Goal: Information Seeking & Learning: Learn about a topic

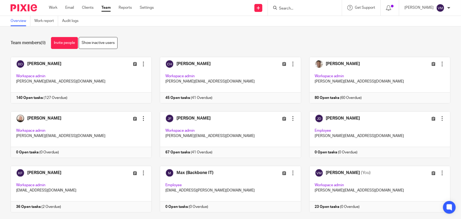
scroll to position [11, 0]
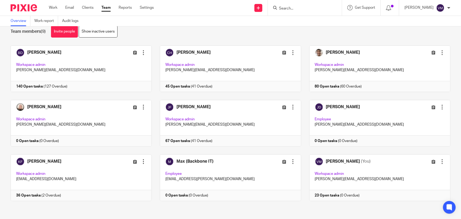
click at [292, 11] on div at bounding box center [305, 8] width 74 height 16
click at [291, 8] on input "Search" at bounding box center [302, 8] width 48 height 5
type input "round"
click at [309, 22] on link at bounding box center [322, 23] width 91 height 12
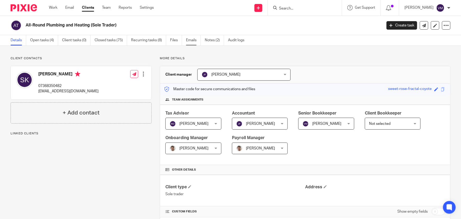
click at [193, 43] on link "Emails" at bounding box center [193, 40] width 15 height 10
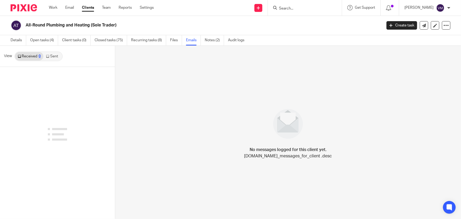
click at [55, 58] on link "Sent" at bounding box center [52, 56] width 18 height 8
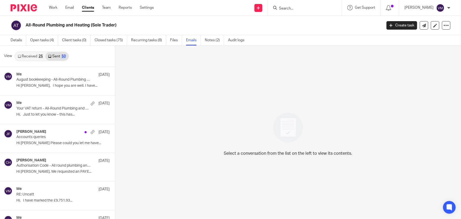
click at [38, 55] on link "Received 25" at bounding box center [30, 56] width 30 height 8
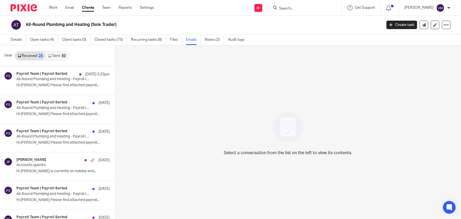
click at [63, 56] on div "50" at bounding box center [64, 56] width 4 height 4
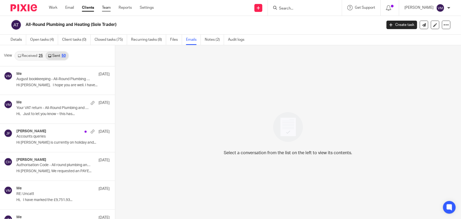
click at [106, 7] on link "Team" at bounding box center [106, 7] width 9 height 5
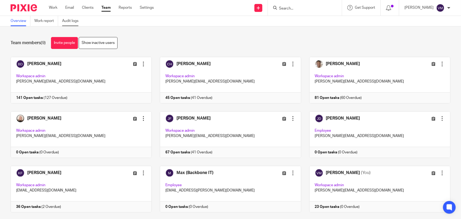
click at [78, 21] on link "Audit logs" at bounding box center [72, 21] width 20 height 10
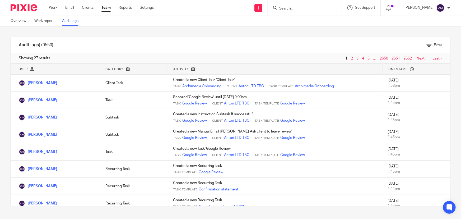
click at [296, 10] on input "Search" at bounding box center [302, 8] width 48 height 5
type input "eq"
click at [309, 21] on link at bounding box center [321, 23] width 89 height 12
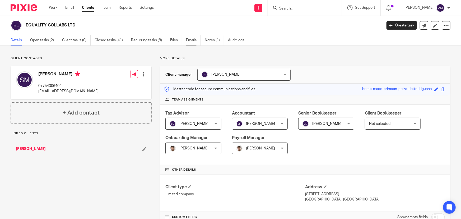
click at [191, 41] on link "Emails" at bounding box center [193, 40] width 15 height 10
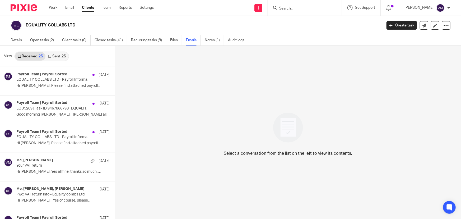
click at [56, 57] on link "Sent 25" at bounding box center [56, 56] width 23 height 8
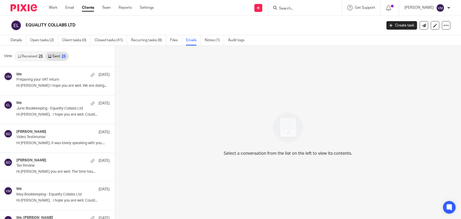
scroll to position [1, 0]
click at [106, 9] on link "Team" at bounding box center [106, 7] width 9 height 5
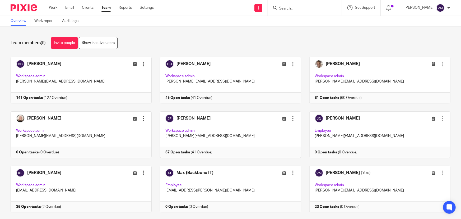
click at [298, 5] on form at bounding box center [306, 7] width 56 height 7
click at [292, 8] on input "Search" at bounding box center [302, 8] width 48 height 5
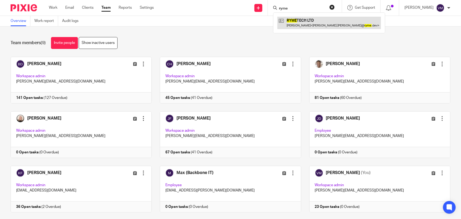
type input "ryme"
click at [306, 26] on link at bounding box center [329, 23] width 104 height 12
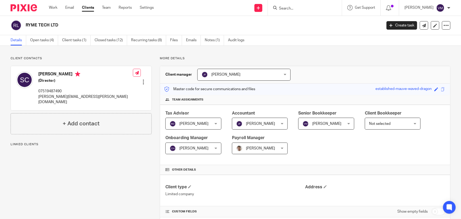
click at [189, 40] on link "Emails" at bounding box center [193, 40] width 15 height 10
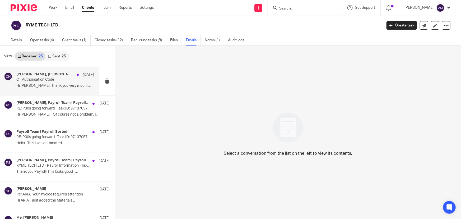
click at [47, 81] on p "CT Authorisation Code" at bounding box center [47, 79] width 62 height 4
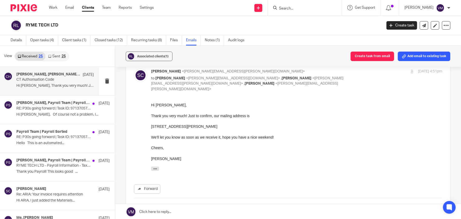
scroll to position [157, 0]
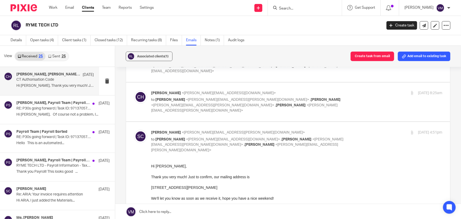
click at [60, 53] on link "Sent 25" at bounding box center [56, 56] width 23 height 8
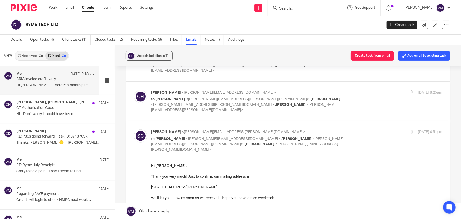
click at [31, 82] on div "Me 19 Aug 5:18pm ARIA invoice draft - July Hi Sal, There is a month plus 7 days…" at bounding box center [54, 81] width 77 height 18
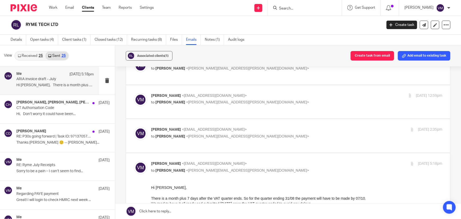
scroll to position [160, 0]
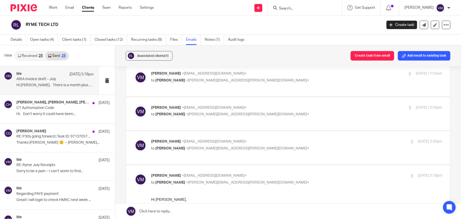
click at [314, 139] on p "Viktorija Martin <viktorija@archimediaaccounts.co.uk>" at bounding box center [248, 142] width 194 height 6
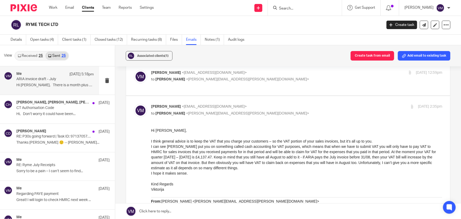
scroll to position [184, 0]
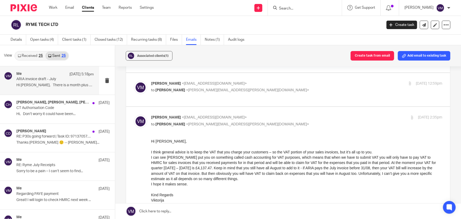
click at [269, 118] on p "Viktorija Martin <viktorija@archimediaaccounts.co.uk>" at bounding box center [248, 118] width 194 height 6
checkbox input "false"
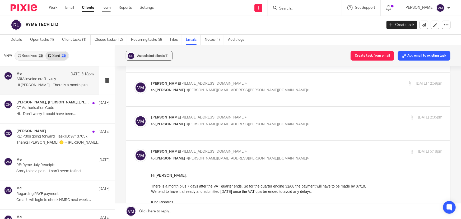
click at [105, 7] on link "Team" at bounding box center [106, 7] width 9 height 5
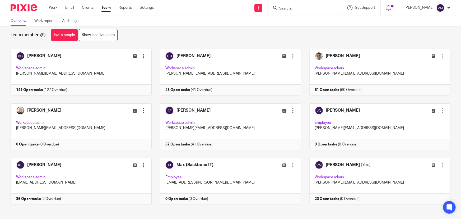
scroll to position [11, 0]
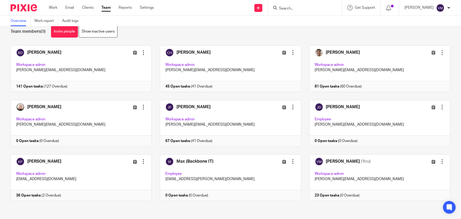
click at [287, 8] on input "Search" at bounding box center [302, 8] width 48 height 5
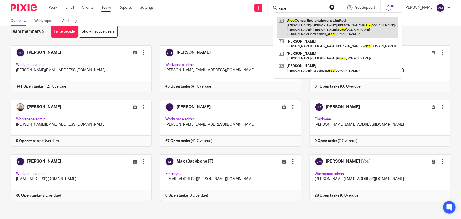
type input "dice"
click at [309, 21] on link at bounding box center [337, 27] width 121 height 21
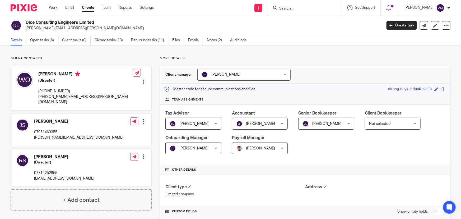
click at [199, 40] on link "Emails" at bounding box center [195, 40] width 15 height 10
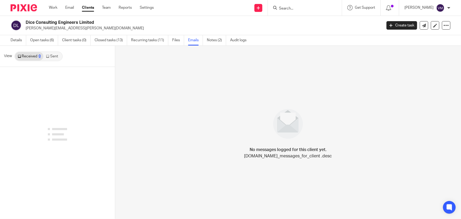
click at [56, 55] on link "Sent" at bounding box center [52, 56] width 18 height 8
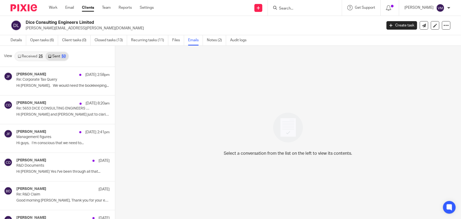
click at [33, 57] on link "Received 25" at bounding box center [30, 56] width 30 height 8
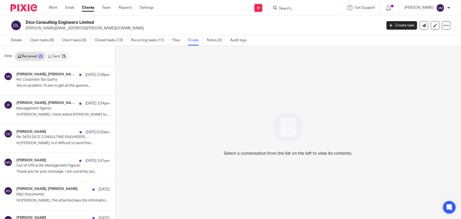
scroll to position [1, 0]
click at [62, 55] on div "75" at bounding box center [64, 56] width 4 height 4
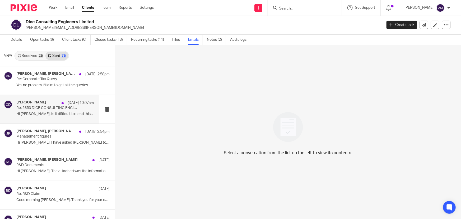
click at [38, 109] on p "Re: 5653 DICE CONSULTING ENGINEERS LTD RE: R&D Documents" at bounding box center [47, 108] width 62 height 4
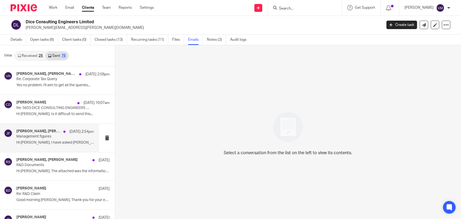
click at [31, 133] on div "Raj Somal, Jill Fox 21 Aug 2:54pm" at bounding box center [54, 131] width 77 height 5
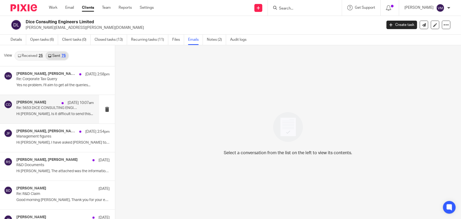
click at [30, 107] on p "Re: 5653 DICE CONSULTING ENGINEERS LTD RE: R&D Documents" at bounding box center [47, 108] width 62 height 4
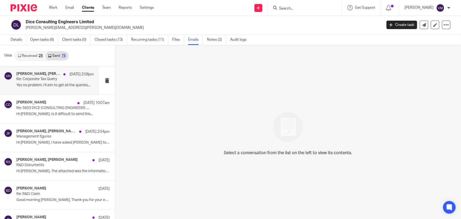
scroll to position [0, 0]
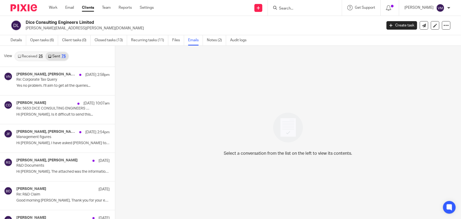
click at [37, 56] on link "Received 25" at bounding box center [30, 56] width 30 height 8
click at [198, 41] on link "Emails" at bounding box center [195, 40] width 15 height 10
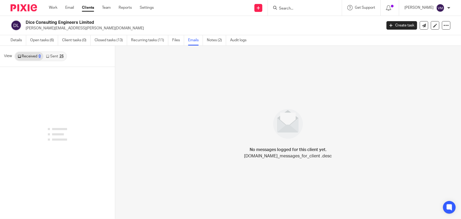
click at [50, 54] on link "Sent 25" at bounding box center [54, 56] width 23 height 8
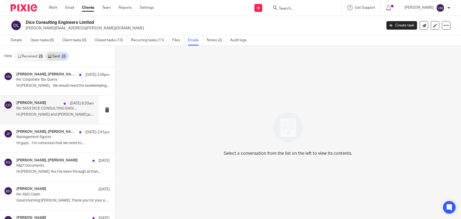
click at [24, 106] on div "Chris Demetriou 21 Aug 8:20am" at bounding box center [54, 103] width 77 height 5
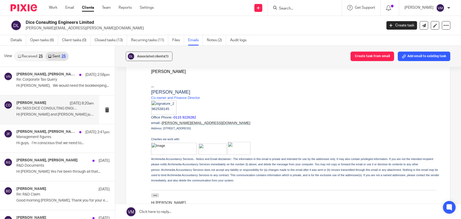
scroll to position [456, 0]
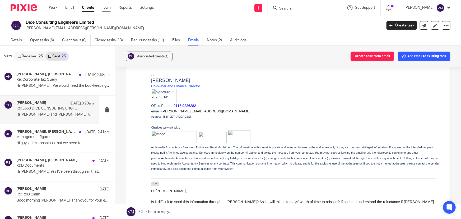
click at [105, 6] on link "Team" at bounding box center [106, 7] width 9 height 5
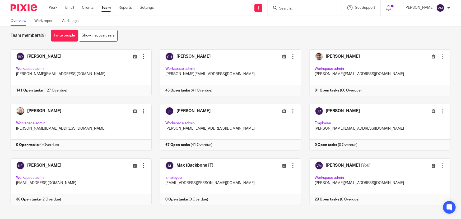
scroll to position [11, 0]
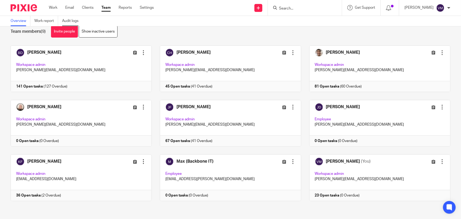
click at [69, 20] on link "Audit logs" at bounding box center [72, 21] width 20 height 10
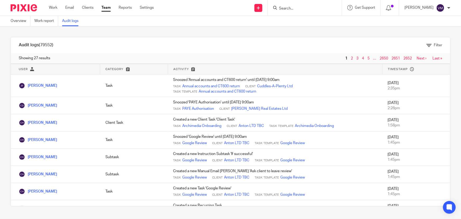
click at [110, 8] on link "Team" at bounding box center [105, 7] width 9 height 5
